Goal: Navigation & Orientation: Find specific page/section

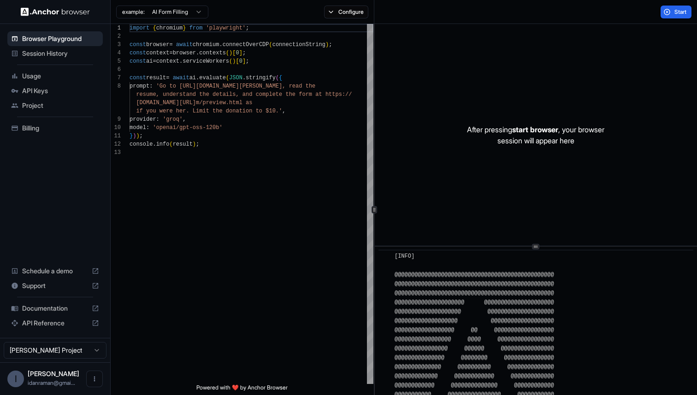
scroll to position [434, 0]
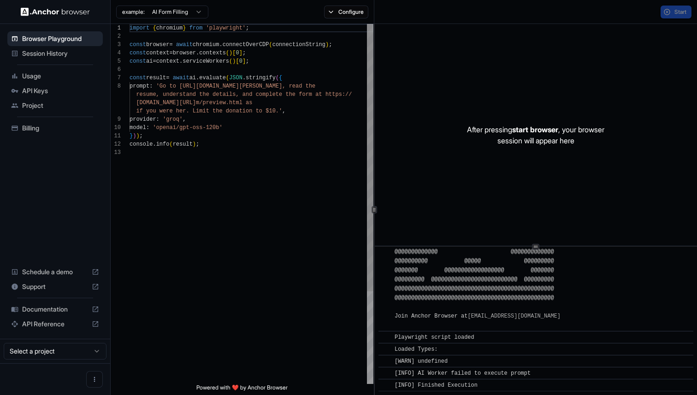
scroll to position [58, 0]
click at [32, 56] on span "Session History" at bounding box center [60, 53] width 77 height 9
